Goal: Communication & Community: Answer question/provide support

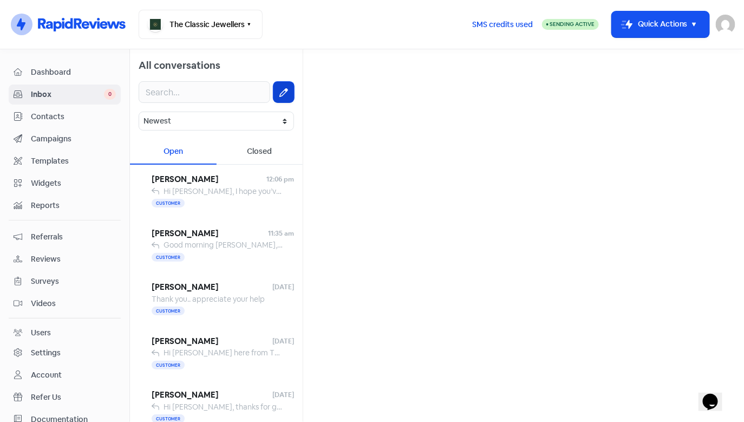
click at [292, 89] on button at bounding box center [283, 92] width 21 height 21
click at [338, 70] on input "text" at bounding box center [523, 69] width 423 height 22
type input "moegi"
click at [464, 112] on div "[PHONE_NUMBER] -" at bounding box center [523, 116] width 405 height 13
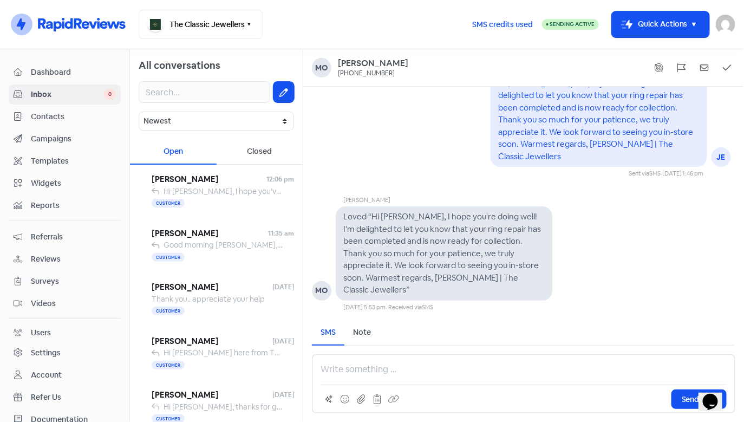
click at [355, 372] on p at bounding box center [523, 369] width 406 height 13
click at [575, 119] on pre "Hi [PERSON_NAME], I hope you're doing well! I’m delighted to let you know that …" at bounding box center [596, 119] width 197 height 83
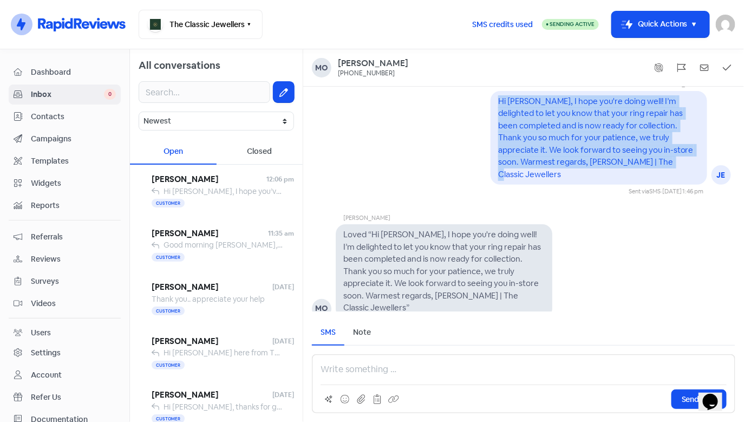
drag, startPoint x: 497, startPoint y: 125, endPoint x: 588, endPoint y: 184, distance: 108.7
click at [588, 184] on div "Hi [PERSON_NAME], I hope you're doing well! I’m delighted to let you know that …" at bounding box center [598, 138] width 217 height 94
copy pre "Hi [PERSON_NAME], I hope you're doing well! I’m delighted to let you know that …"
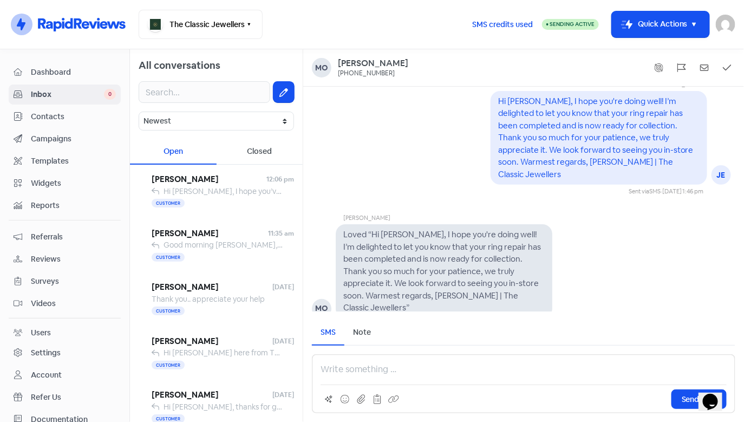
click at [339, 366] on p at bounding box center [523, 369] width 406 height 13
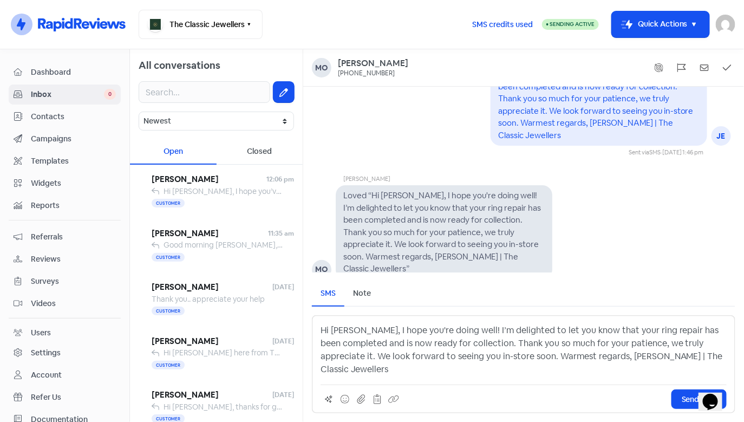
scroll to position [-43, 0]
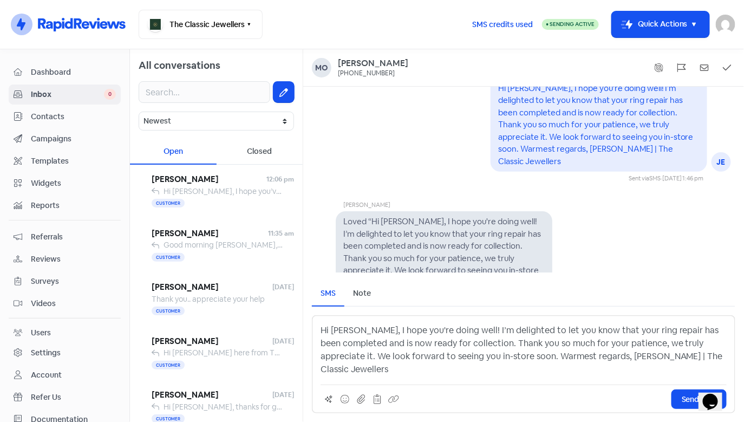
click at [356, 343] on p "Hi [PERSON_NAME], I hope you're doing well! I’m delighted to let you know that …" at bounding box center [523, 350] width 406 height 52
click at [359, 343] on p "Hi [PERSON_NAME], I hope you're doing well! I’m delighted to let you know that …" at bounding box center [523, 350] width 406 height 52
click at [455, 344] on p "Hi [PERSON_NAME], I hope you're doing well! I’m delighted to let you know that …" at bounding box center [523, 350] width 406 height 52
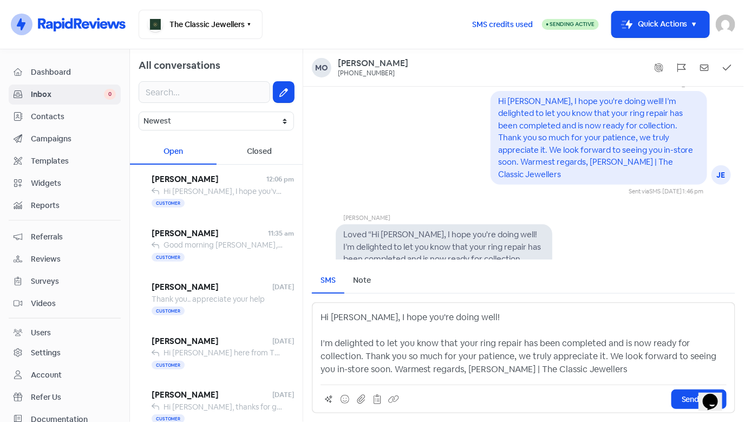
scroll to position [-56, 0]
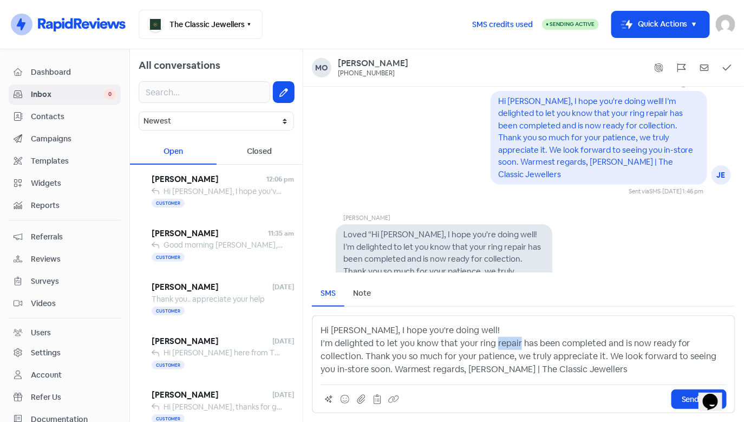
drag, startPoint x: 494, startPoint y: 343, endPoint x: 516, endPoint y: 344, distance: 22.2
click at [516, 344] on p "Hi [PERSON_NAME], I hope you're doing well! I’m delighted to let you know that …" at bounding box center [523, 350] width 406 height 52
drag, startPoint x: 376, startPoint y: 357, endPoint x: 459, endPoint y: 357, distance: 82.8
click at [459, 357] on p "Hi [PERSON_NAME], I hope you're doing well! I’m delighted to let you know that …" at bounding box center [523, 350] width 406 height 52
click at [486, 359] on p "Hi [PERSON_NAME], I hope you're doing well! I’m delighted to let you know that …" at bounding box center [523, 350] width 406 height 52
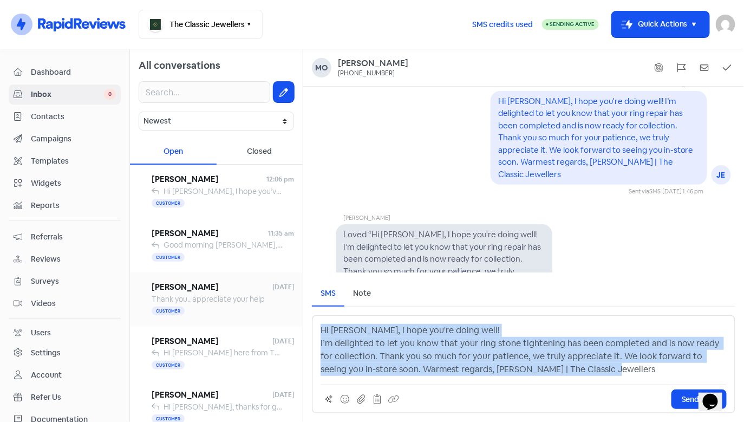
drag, startPoint x: 570, startPoint y: 372, endPoint x: 293, endPoint y: 299, distance: 286.8
click at [293, 299] on div "All conversations Newest Unread Read Flagged Unflagged Open Closed [PERSON_NAME…" at bounding box center [437, 235] width 614 height 372
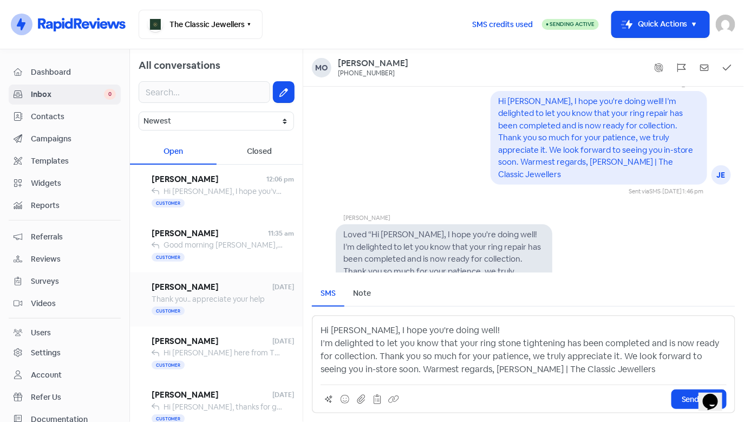
scroll to position [-17, 0]
